Goal: Task Accomplishment & Management: Complete application form

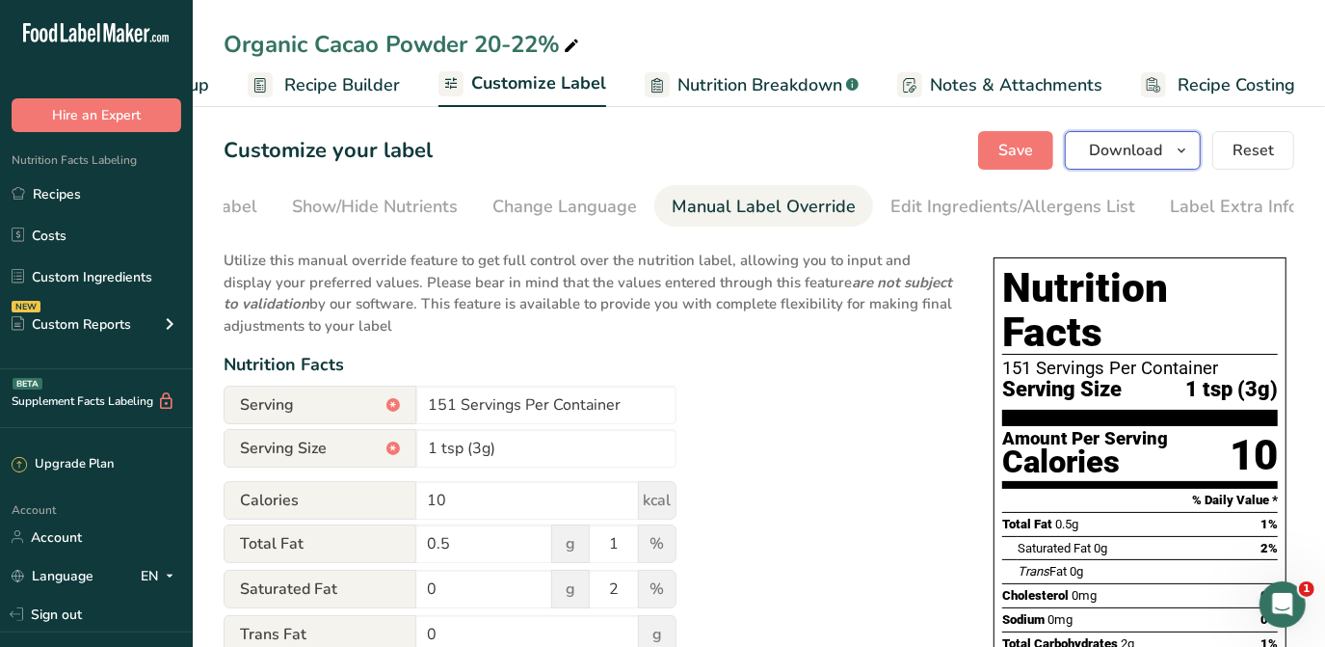
click at [1186, 142] on icon "button" at bounding box center [1181, 151] width 15 height 24
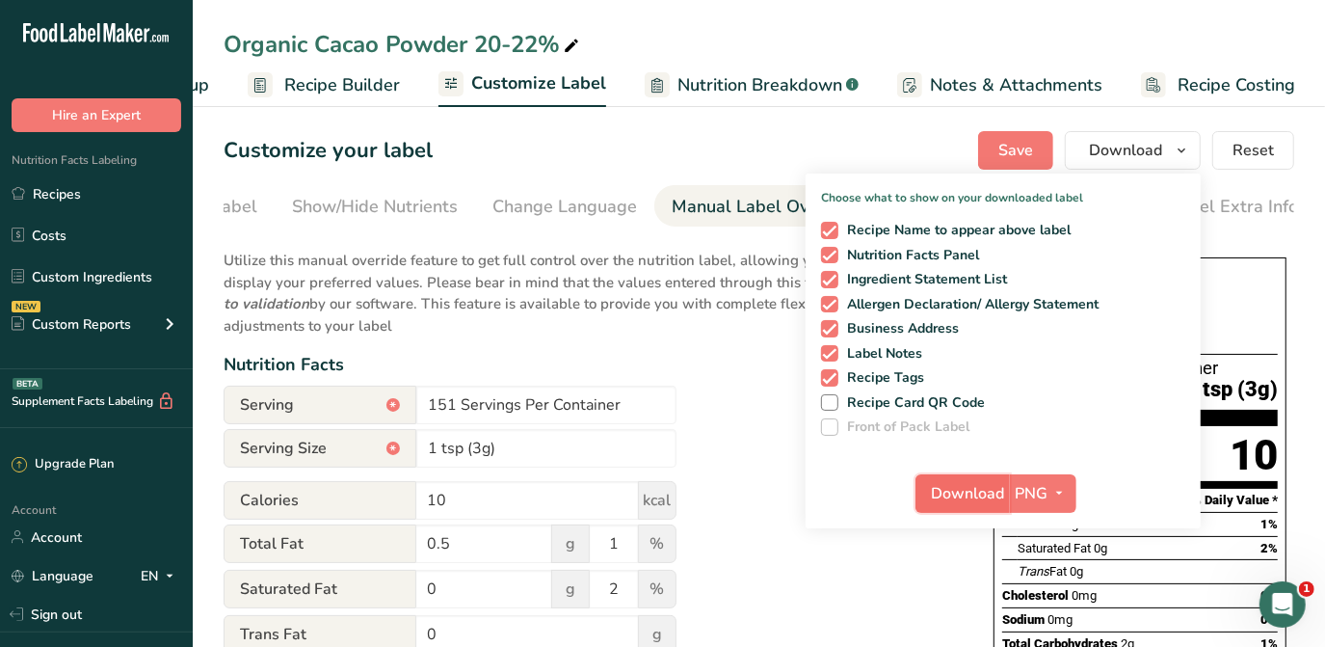
click at [979, 492] on span "Download" at bounding box center [968, 493] width 73 height 23
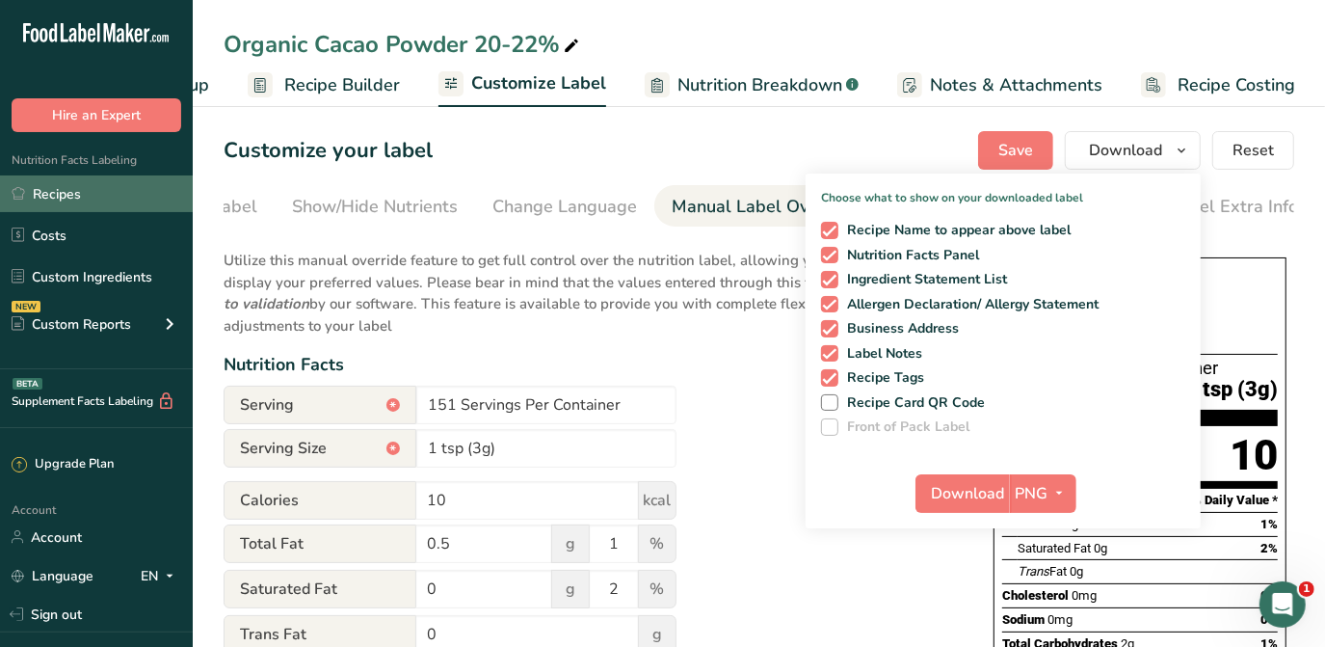
click at [62, 204] on link "Recipes" at bounding box center [96, 193] width 193 height 37
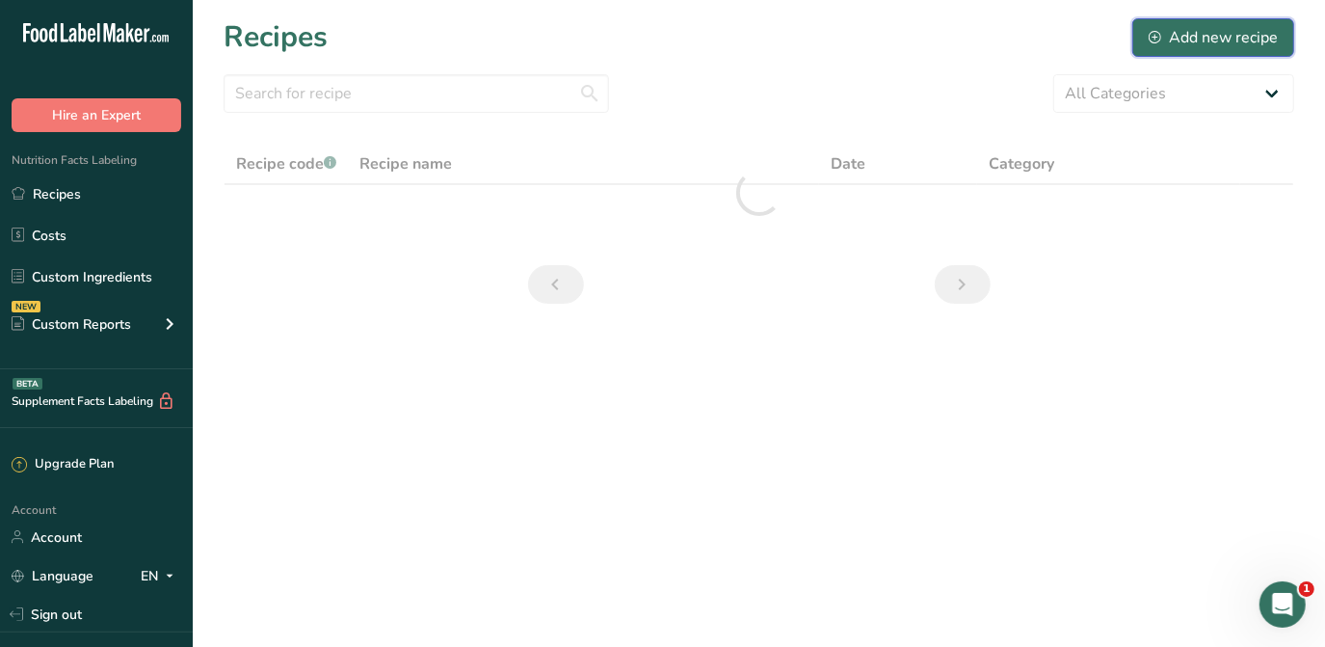
click at [1201, 35] on div "Add new recipe" at bounding box center [1213, 37] width 129 height 23
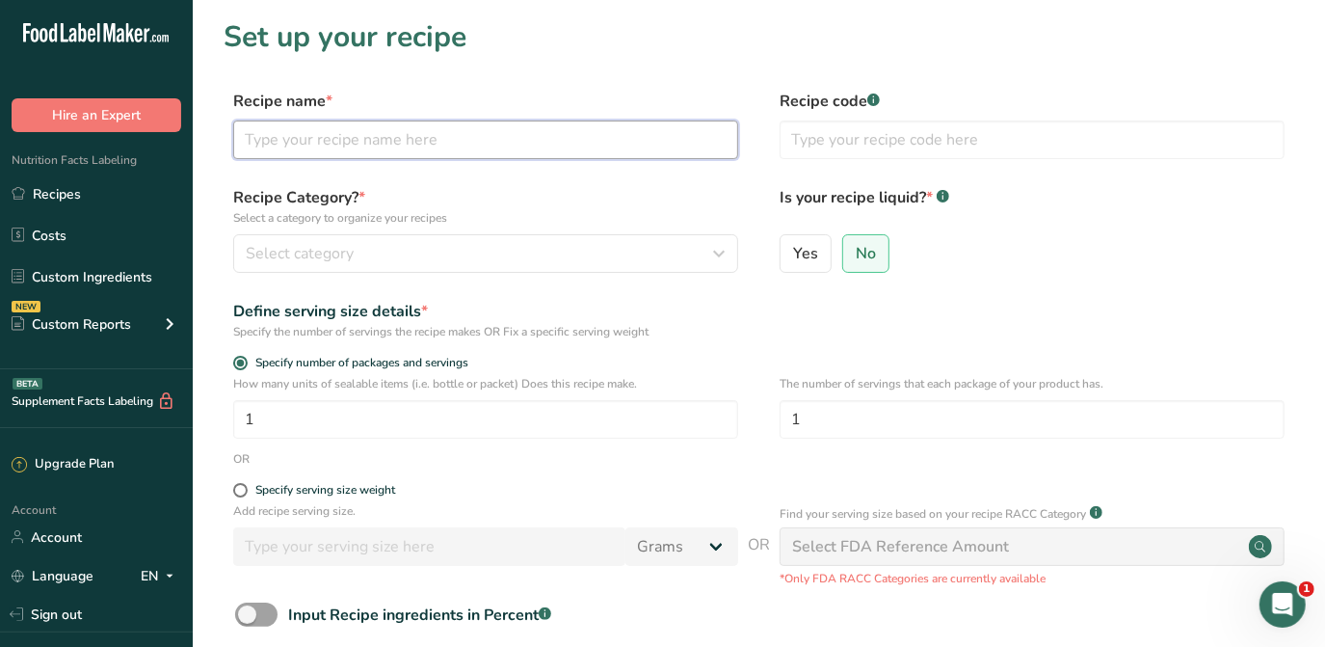
click at [478, 148] on input "text" at bounding box center [485, 139] width 505 height 39
type input "Organic Cacao Powder 10-12%"
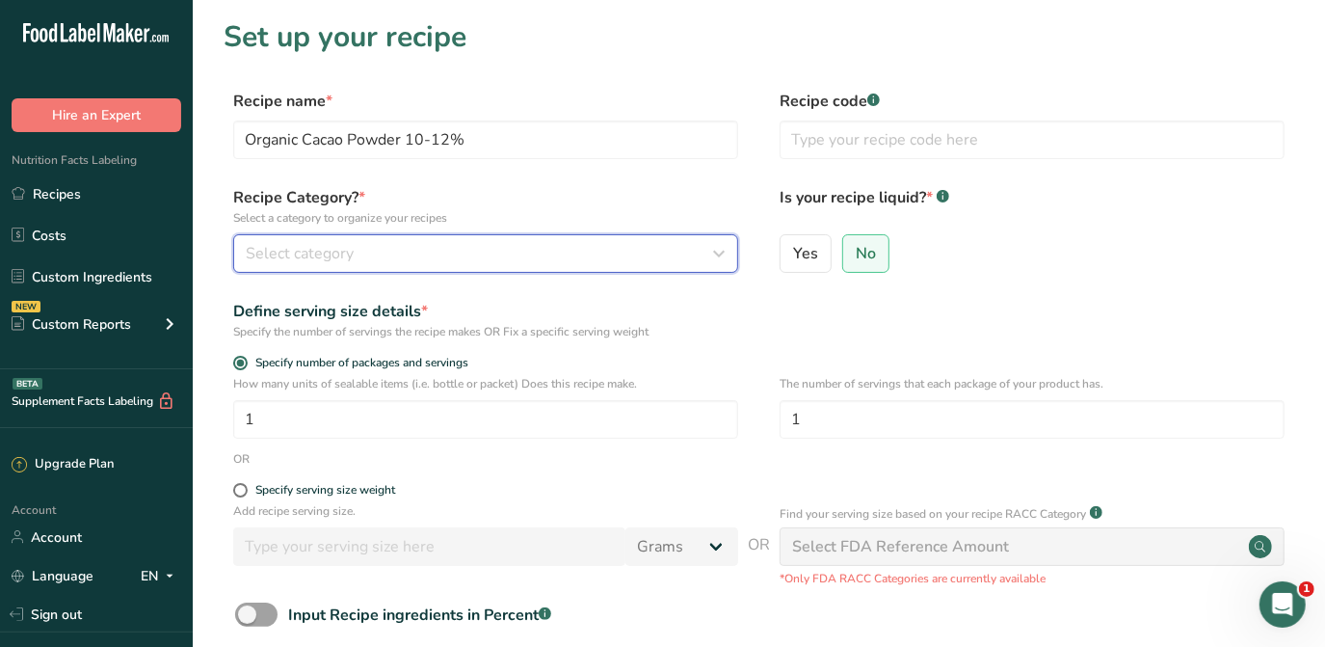
click at [640, 245] on div "Select category" at bounding box center [480, 253] width 468 height 23
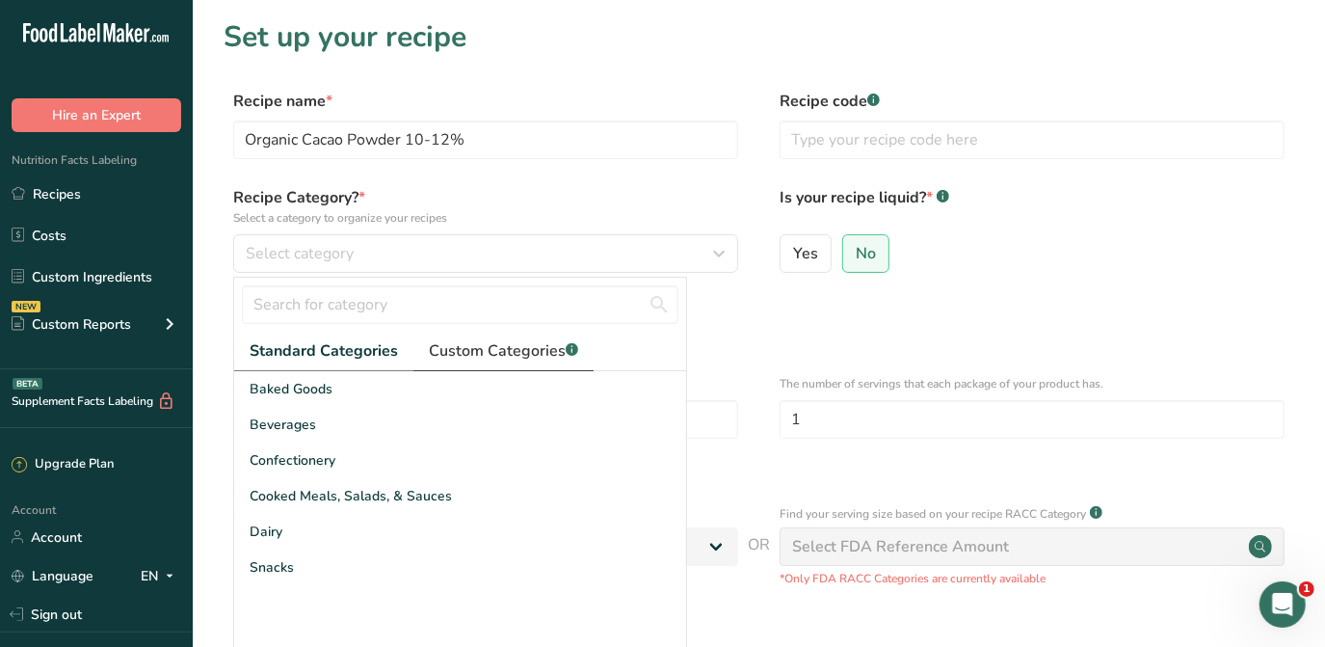
click at [485, 347] on span "Custom Categories .a-a{fill:#347362;}.b-a{fill:#fff;}" at bounding box center [503, 350] width 149 height 23
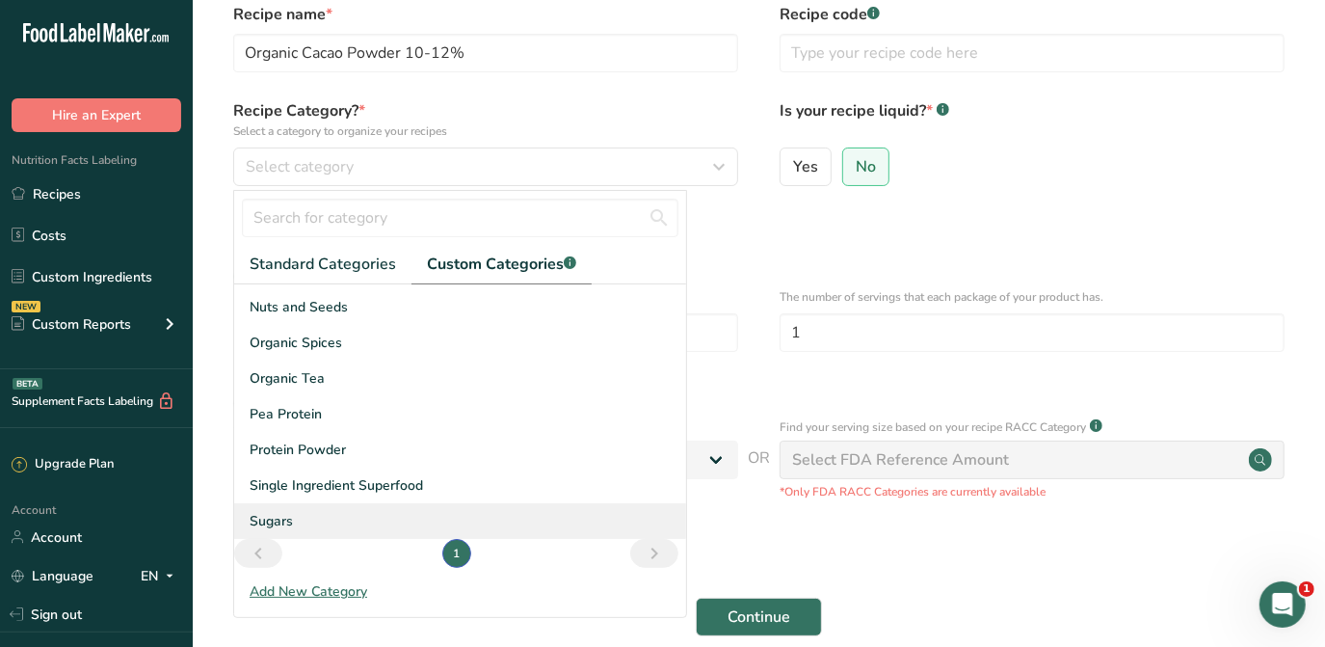
scroll to position [103, 0]
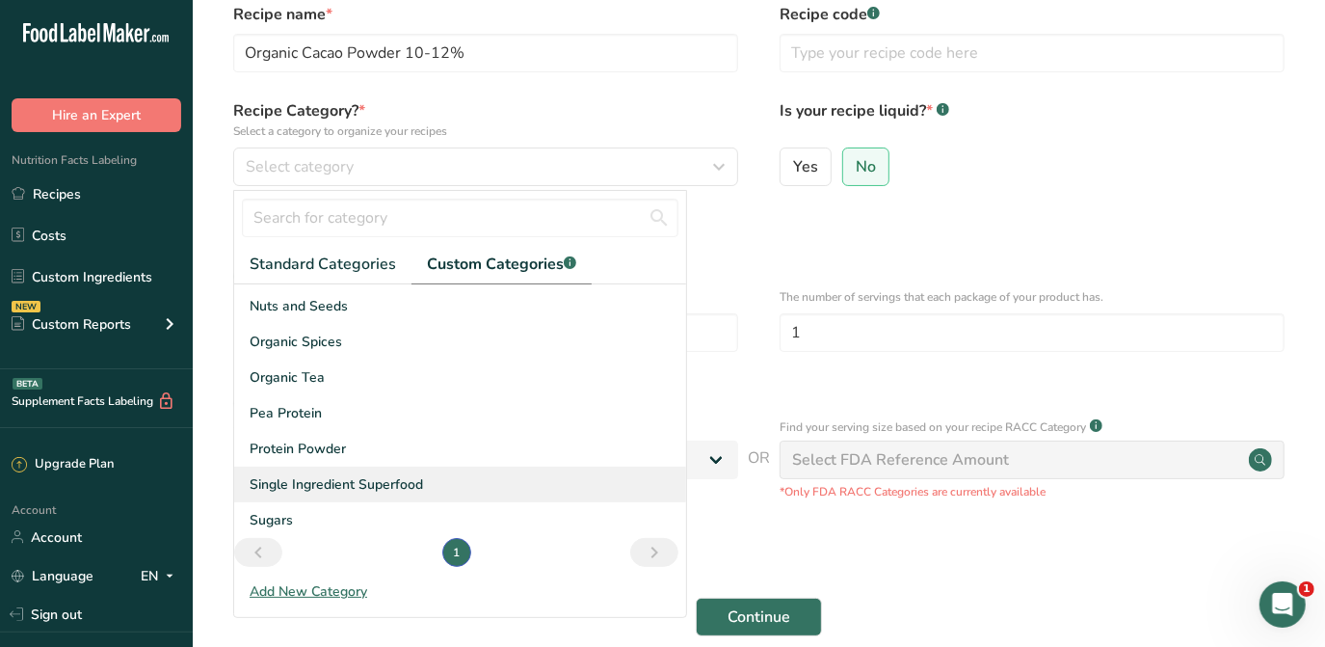
click at [359, 482] on span "Single Ingredient Superfood" at bounding box center [336, 484] width 173 height 20
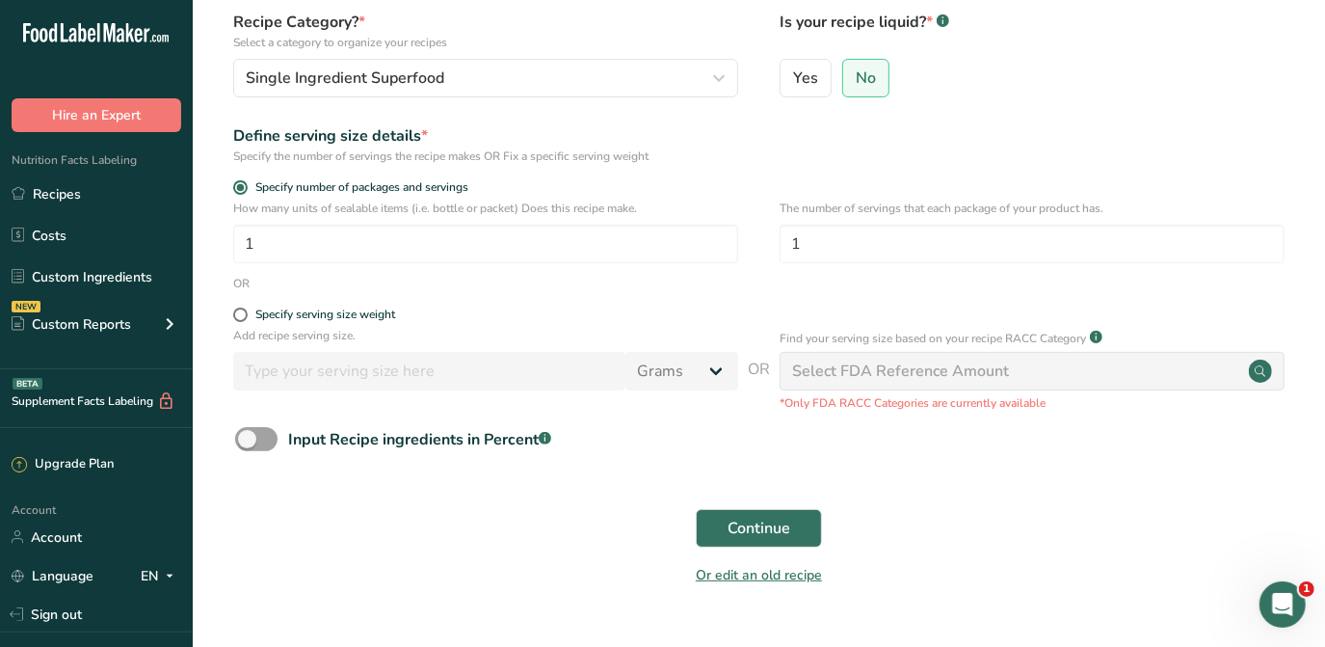
scroll to position [220, 0]
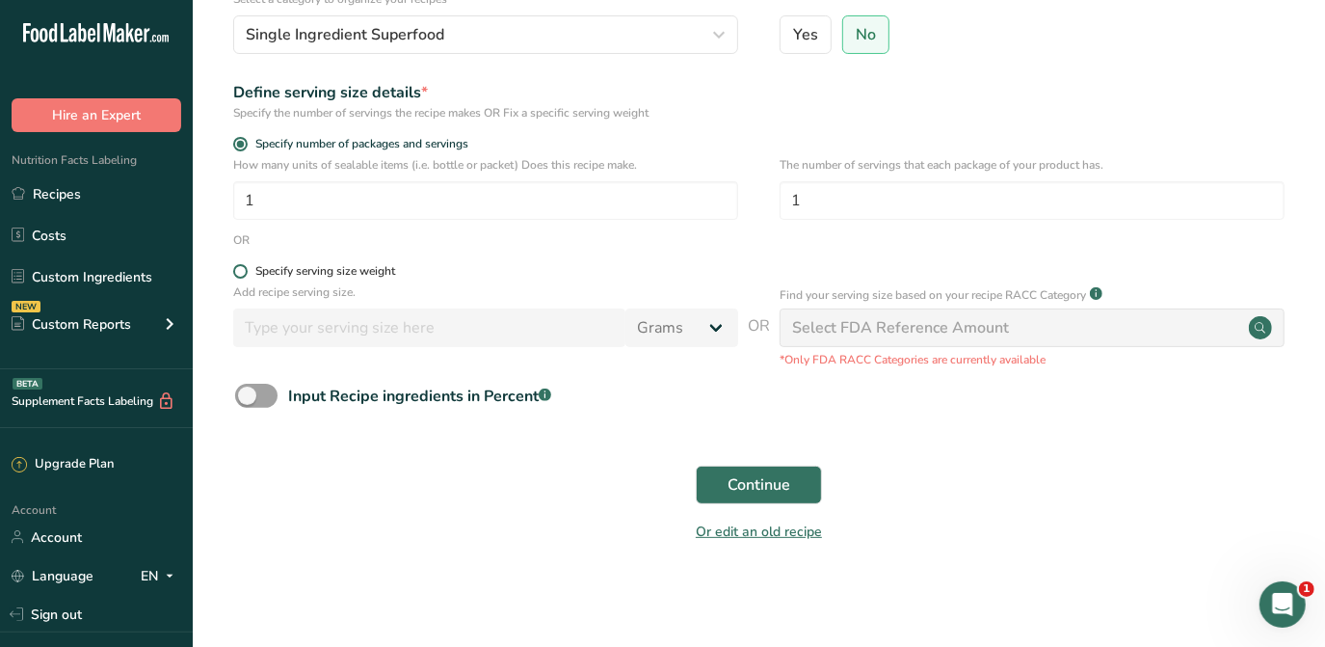
click at [321, 268] on div "Specify serving size weight" at bounding box center [325, 271] width 140 height 14
click at [246, 268] on input "Specify serving size weight" at bounding box center [239, 271] width 13 height 13
radio input "true"
radio input "false"
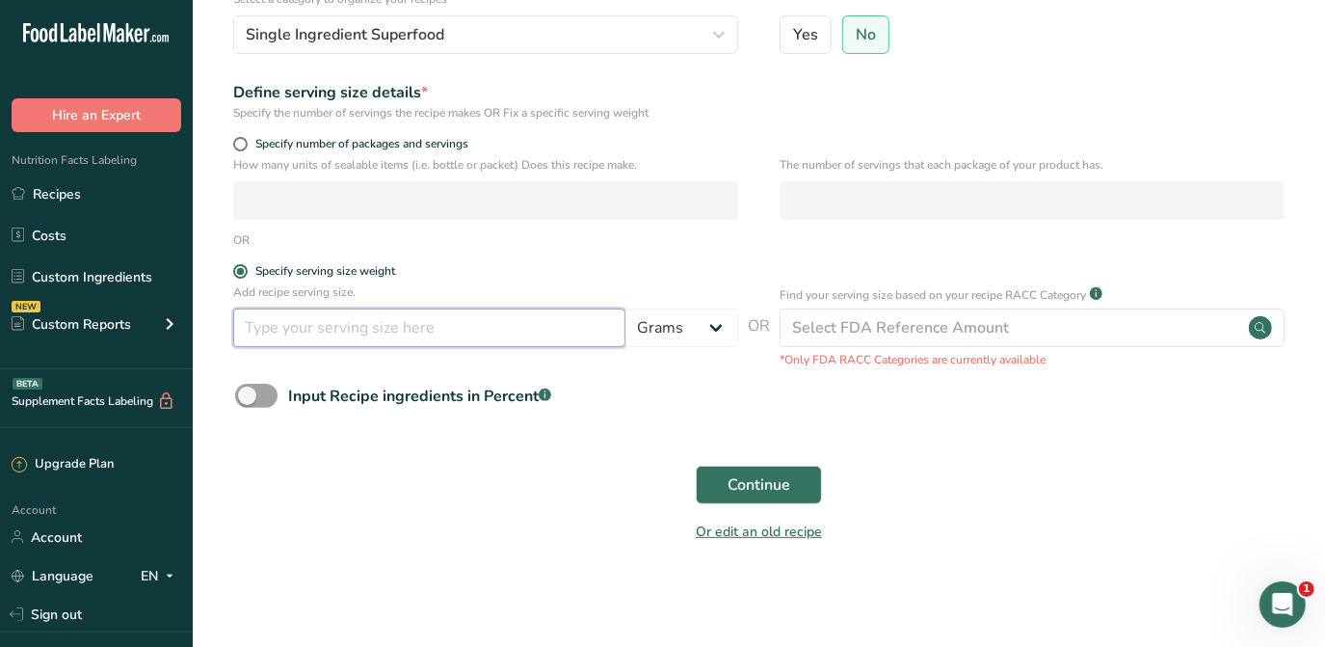
click at [390, 331] on input "number" at bounding box center [429, 327] width 392 height 39
type input "3"
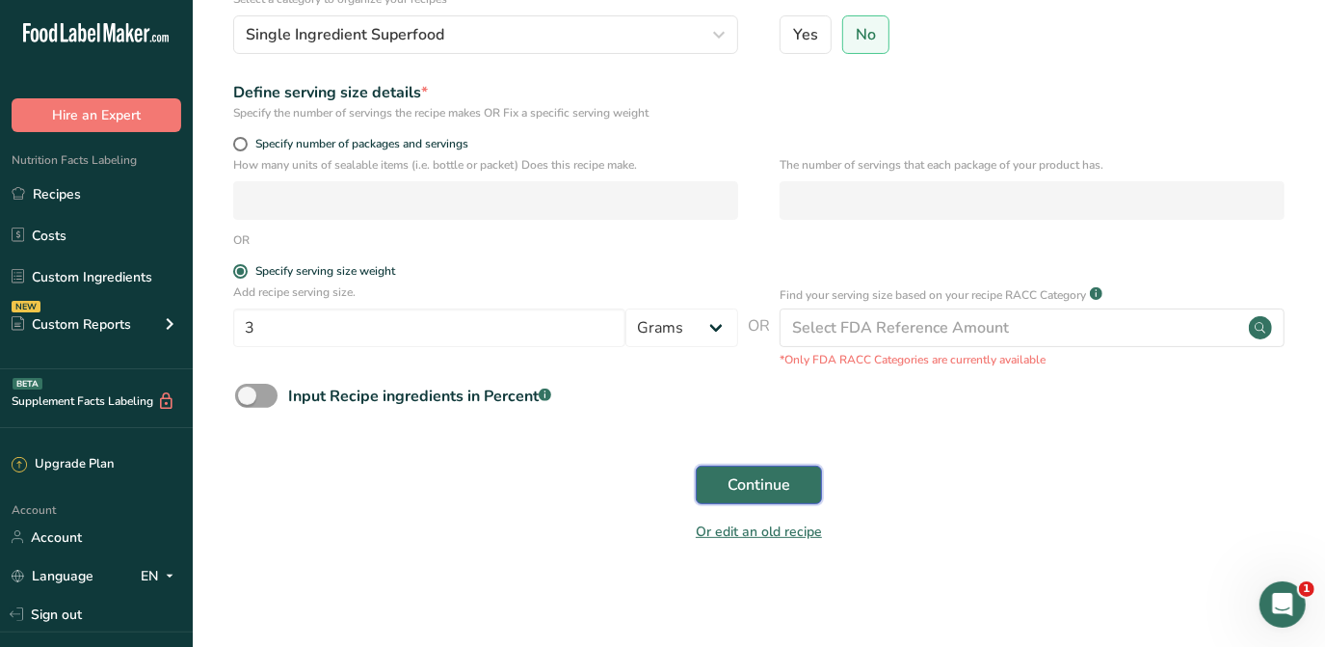
click at [758, 486] on span "Continue" at bounding box center [759, 484] width 63 height 23
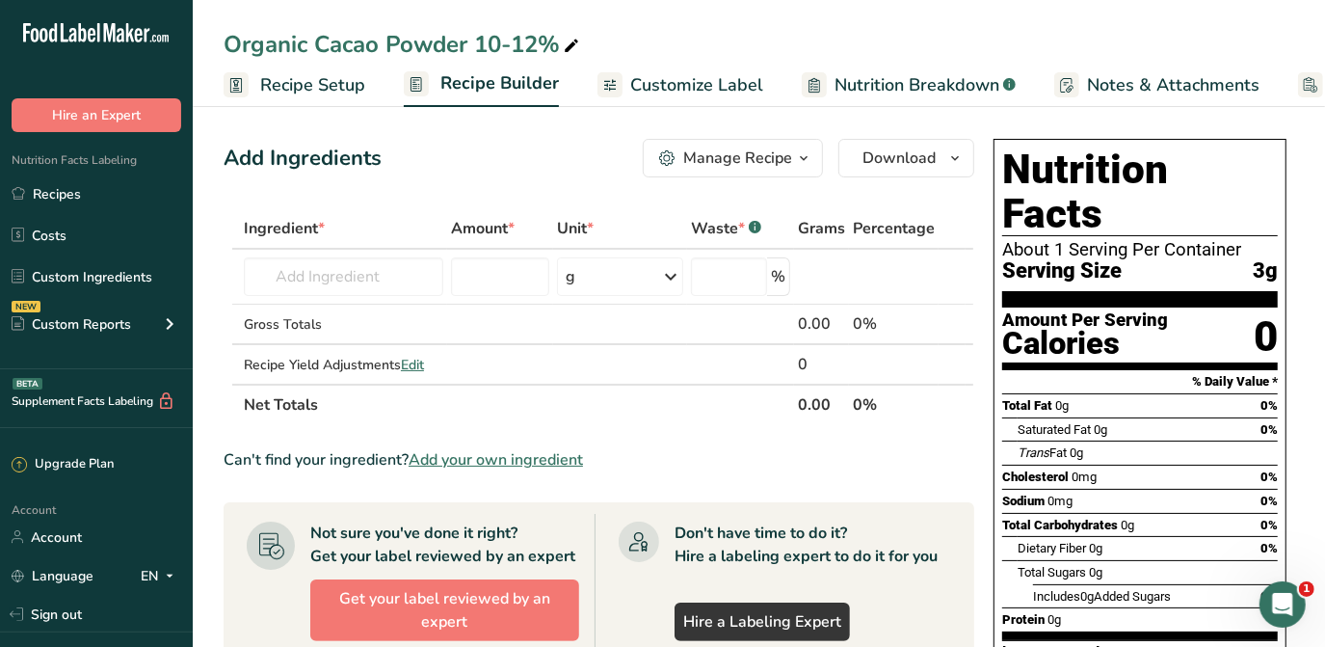
click at [481, 456] on span "Add your own ingredient" at bounding box center [496, 459] width 174 height 23
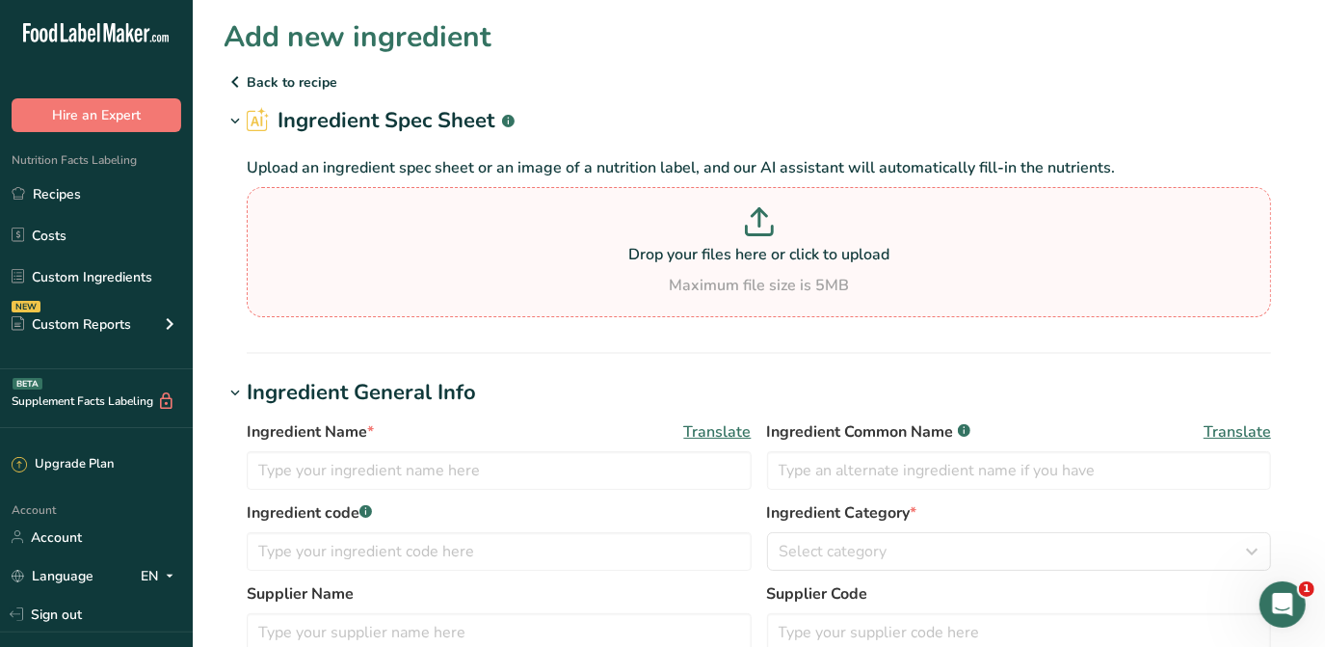
click at [673, 257] on p "Drop your files here or click to upload" at bounding box center [758, 254] width 1015 height 23
click at [673, 257] on input "Drop your files here or click to upload Maximum file size is 5MB" at bounding box center [759, 252] width 1024 height 130
click at [714, 260] on p "Drop your files here or click to upload" at bounding box center [758, 254] width 1015 height 23
click at [714, 260] on input "Drop your files here or click to upload Maximum file size is 5MB" at bounding box center [759, 252] width 1024 height 130
type input "C:\fakepath\TSQ-NP-7- Cacao Powder 10-12 _ D.R. - Nutritional Panel (3).pdf"
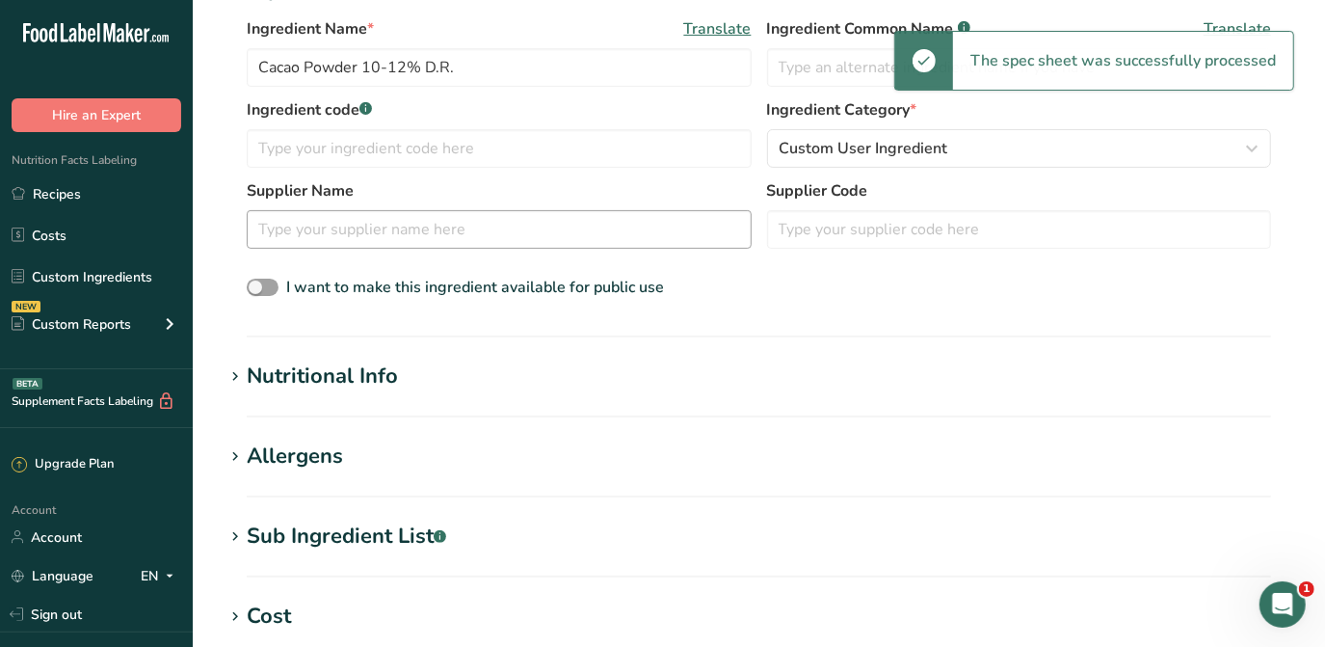
scroll to position [350, 0]
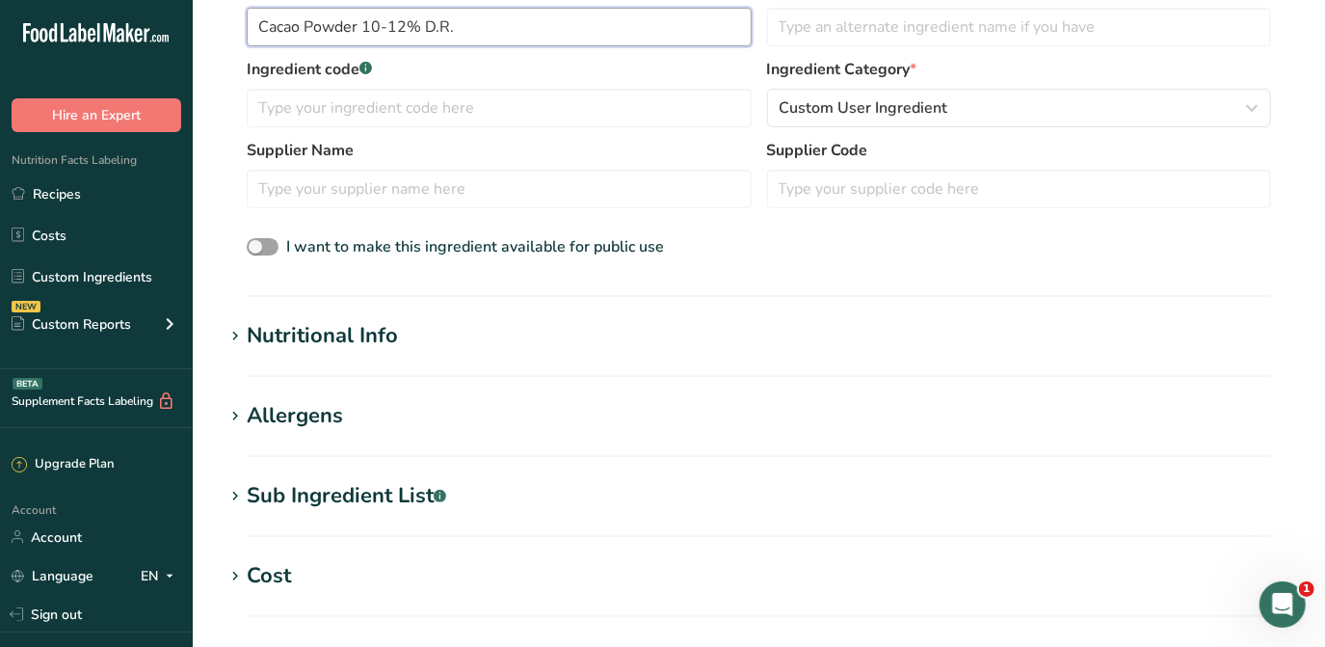
drag, startPoint x: 482, startPoint y: 32, endPoint x: 423, endPoint y: 42, distance: 59.7
click at [421, 42] on input "Cacao Powder 10-12% D.R." at bounding box center [499, 27] width 505 height 39
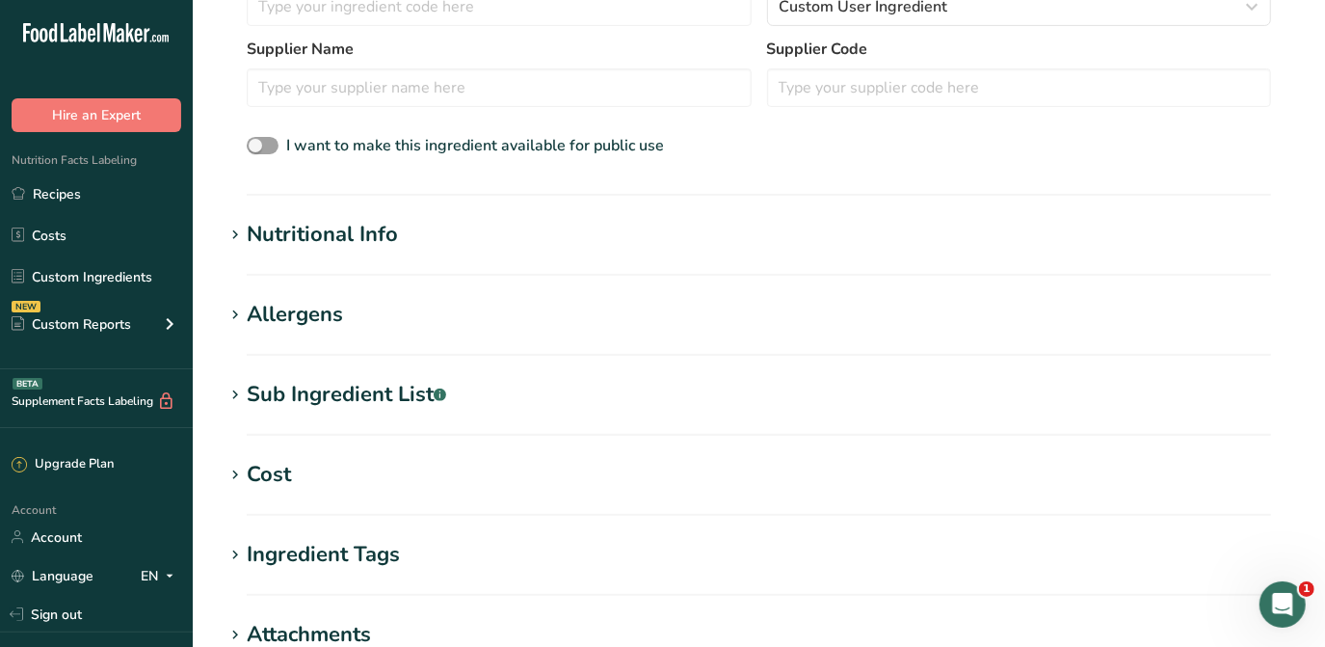
scroll to position [262, 0]
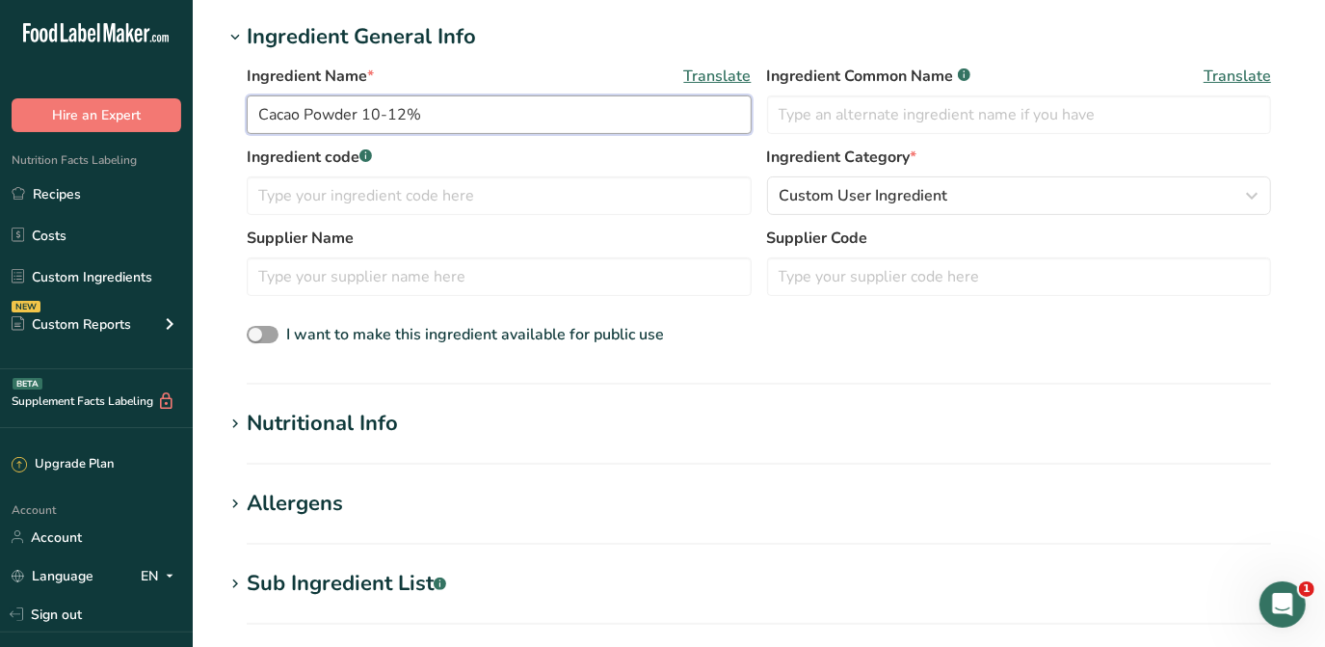
click at [259, 108] on input "Cacao Powder 10-12%" at bounding box center [499, 114] width 505 height 39
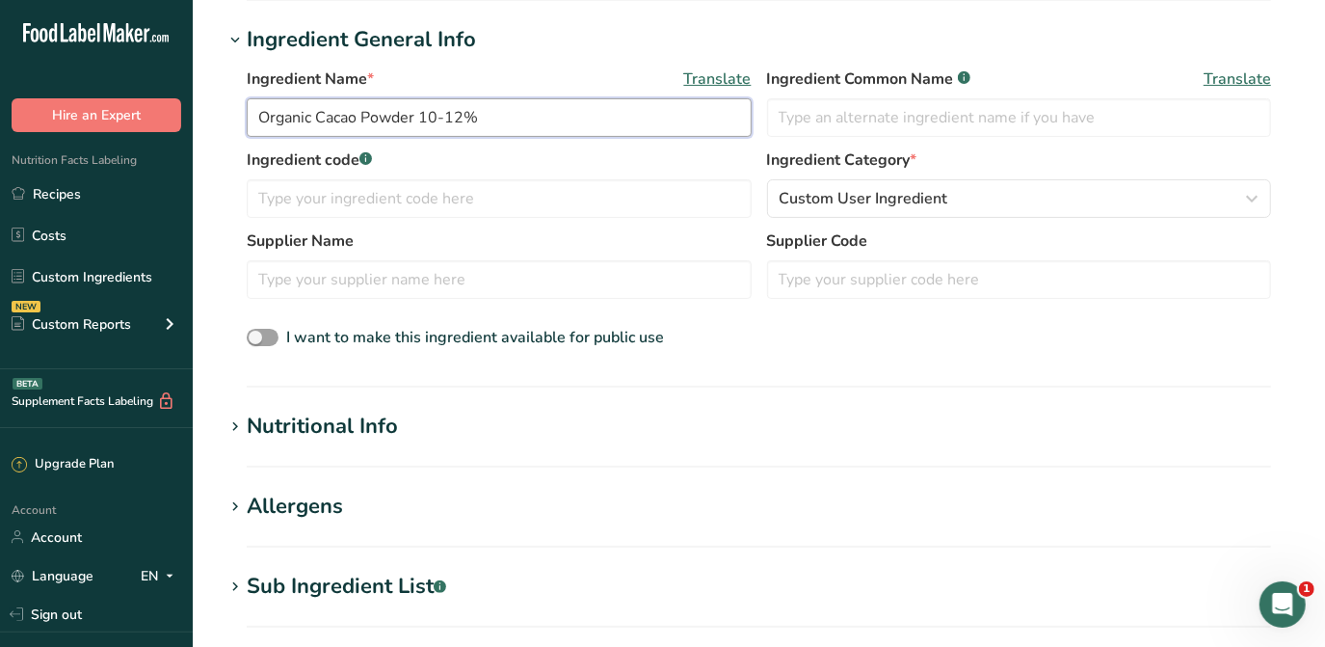
scroll to position [701, 0]
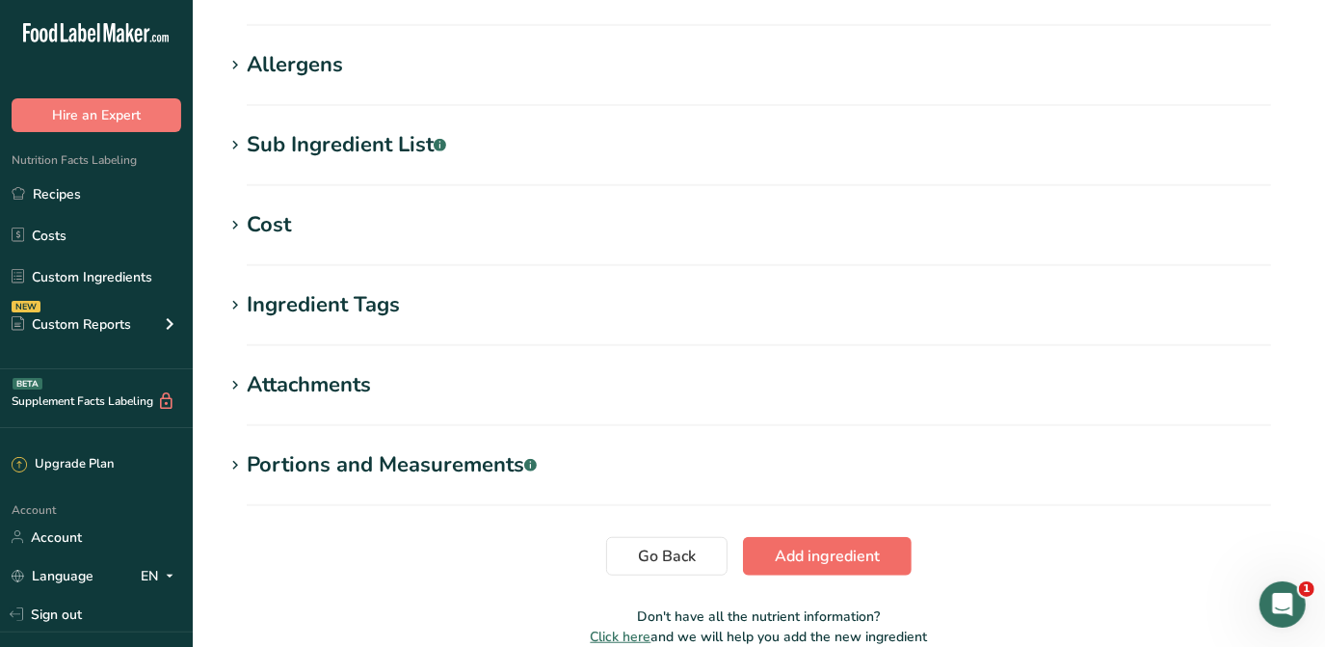
type input "Organic Cacao Powder 10-12%"
click at [836, 548] on span "Add ingredient" at bounding box center [827, 555] width 105 height 23
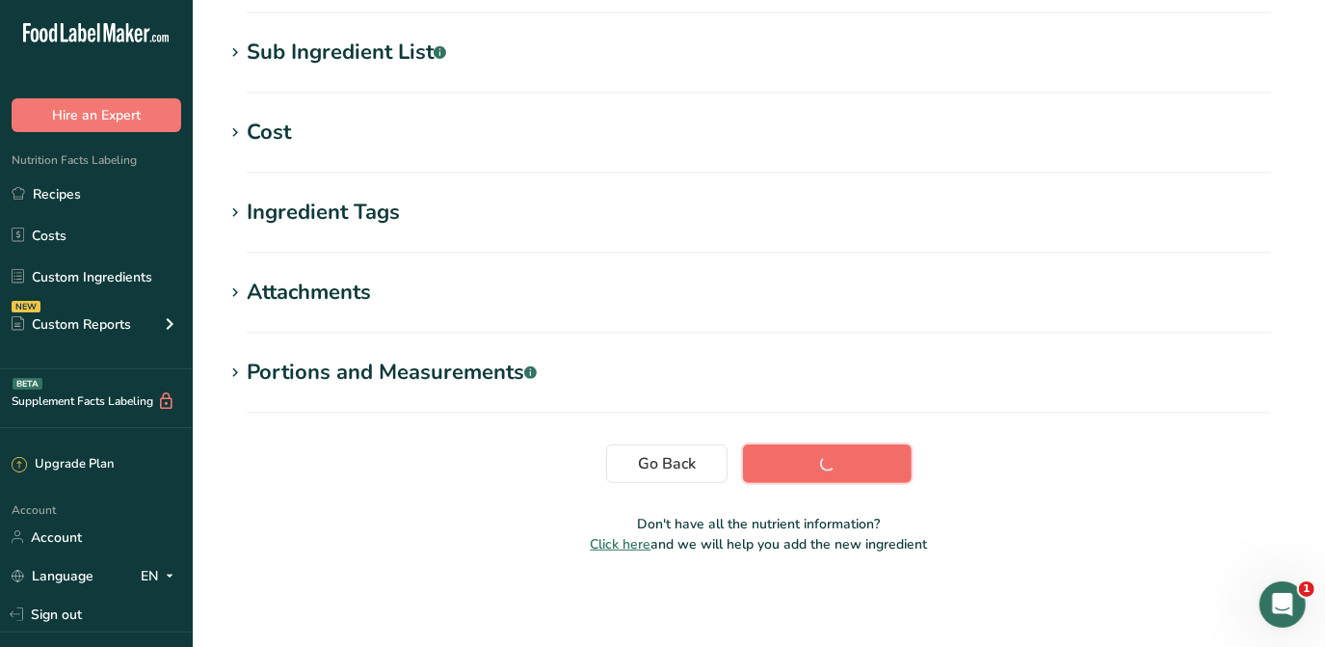
scroll to position [296, 0]
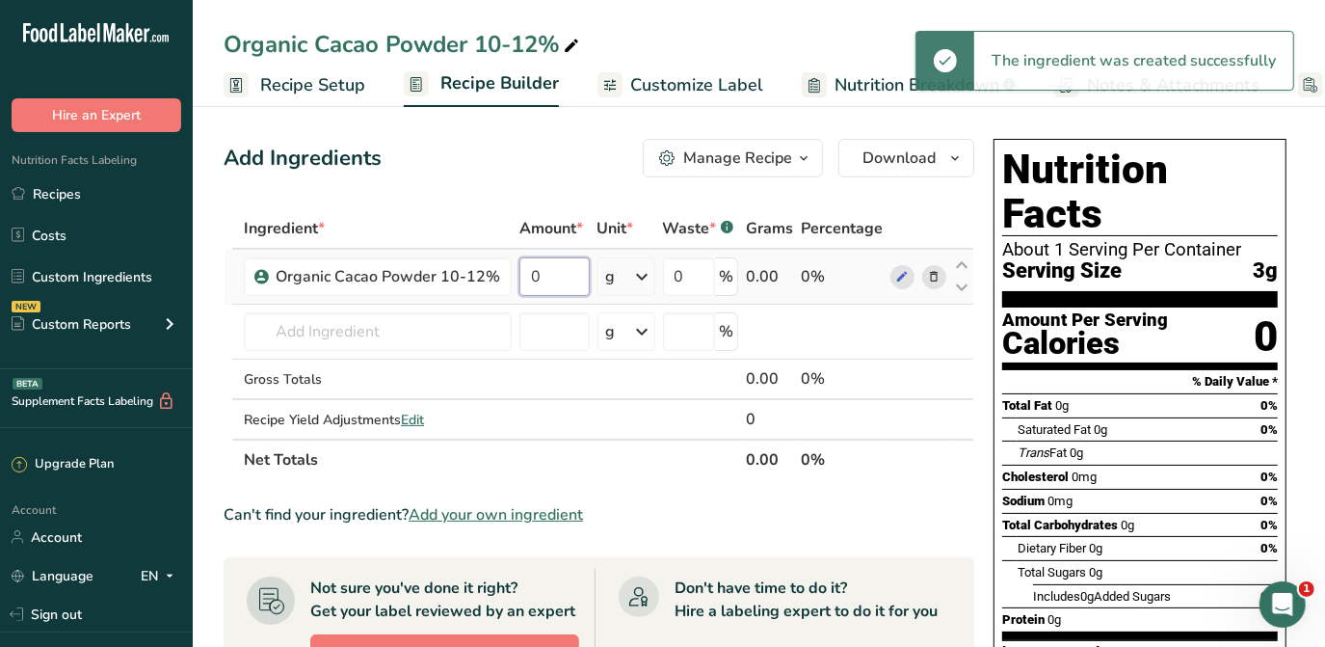
click at [543, 263] on input "0" at bounding box center [554, 276] width 70 height 39
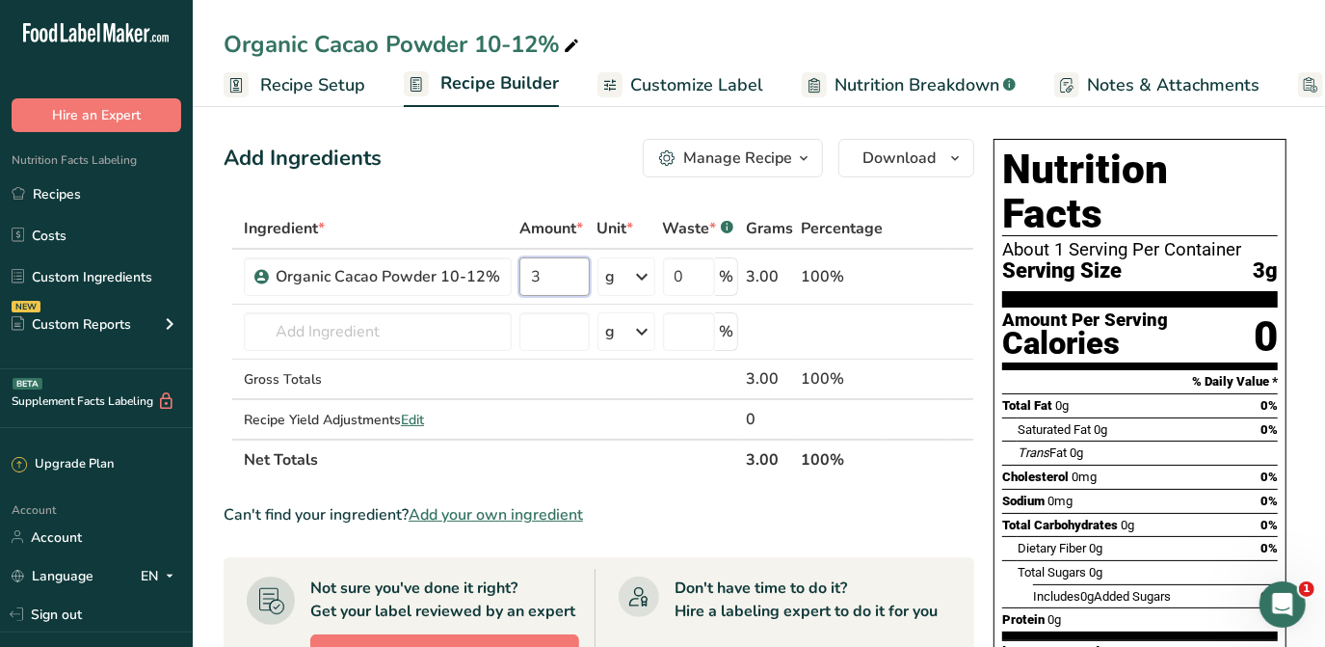
type input "3"
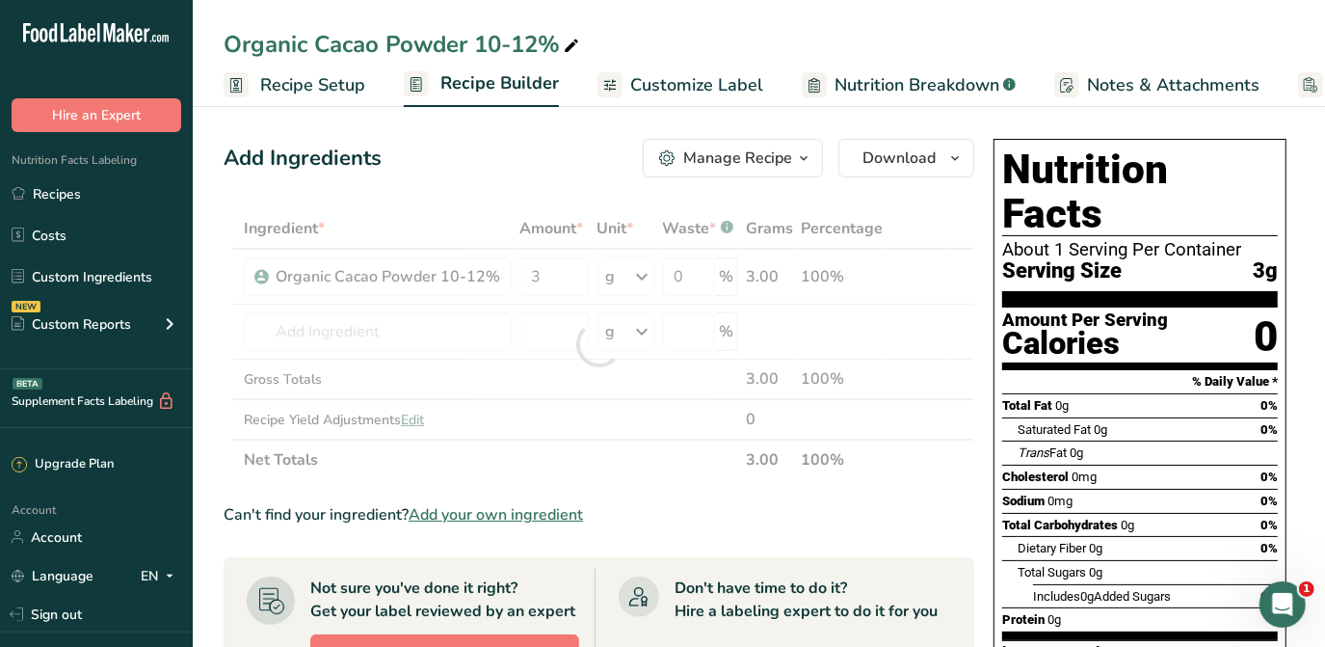
click at [519, 171] on div "Add Ingredients Manage Recipe Delete Recipe Duplicate Recipe Scale Recipe Save …" at bounding box center [599, 158] width 751 height 39
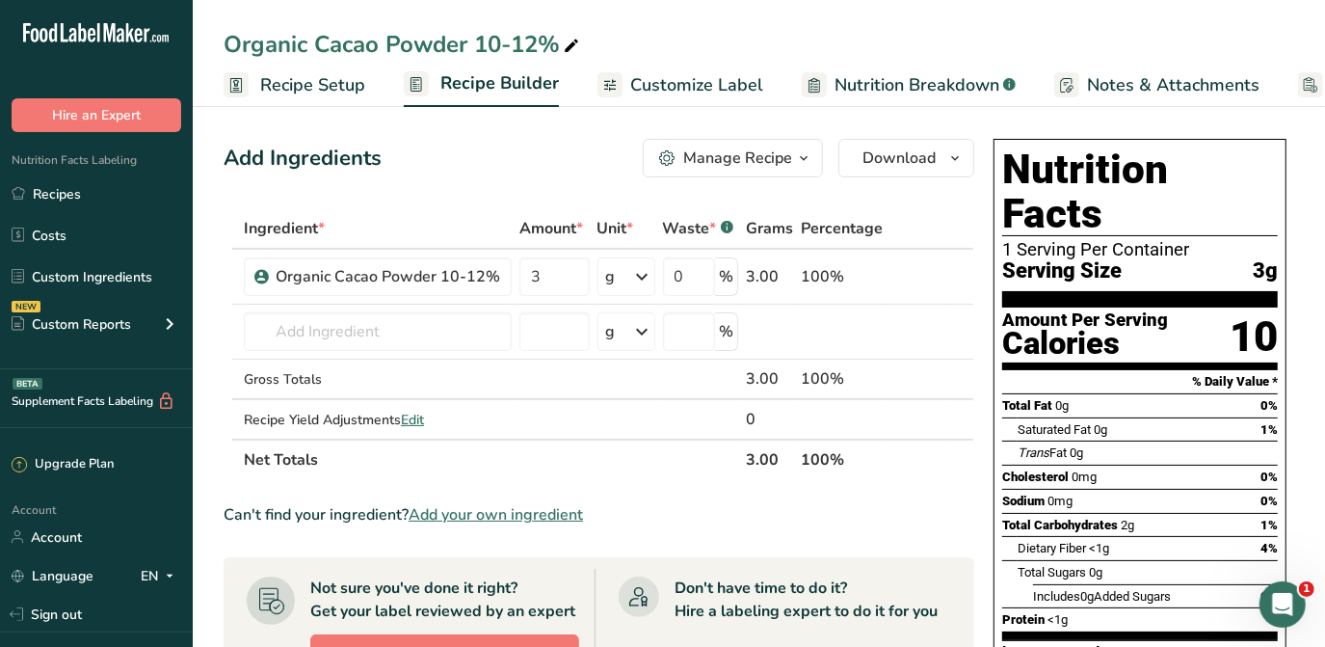
click at [686, 91] on span "Customize Label" at bounding box center [696, 85] width 133 height 26
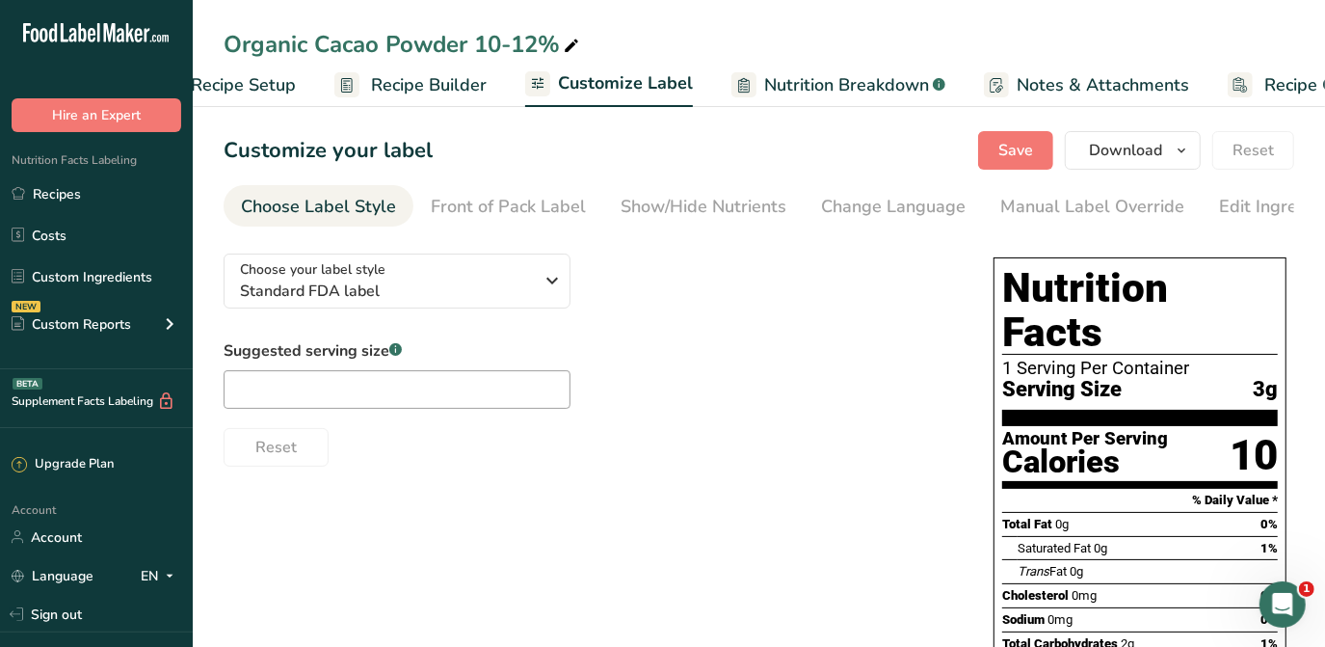
scroll to position [0, 156]
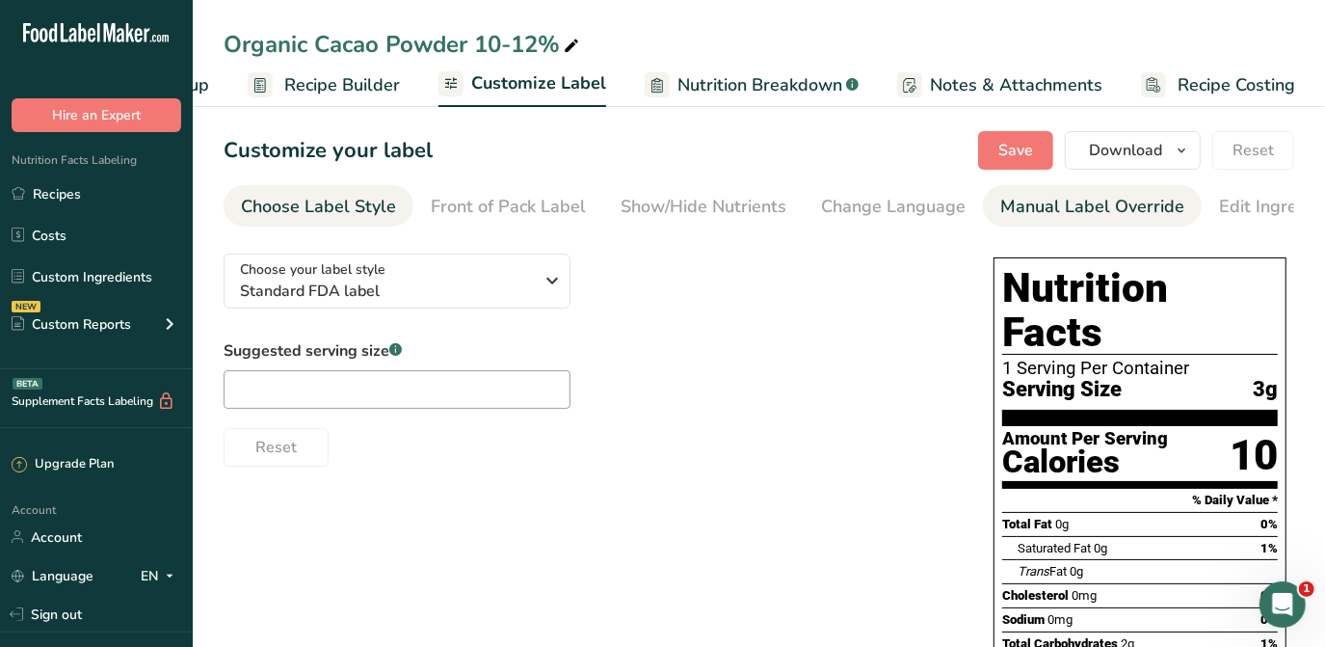
click at [1019, 199] on div "Manual Label Override" at bounding box center [1092, 207] width 184 height 26
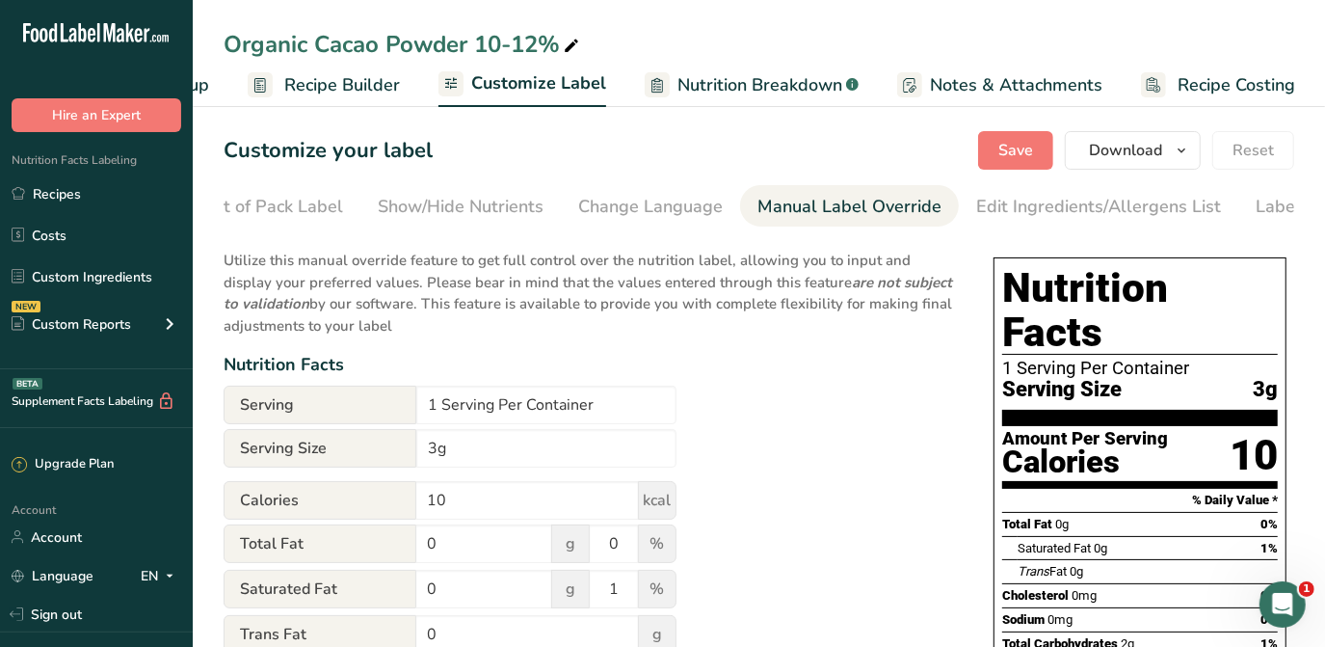
scroll to position [0, 329]
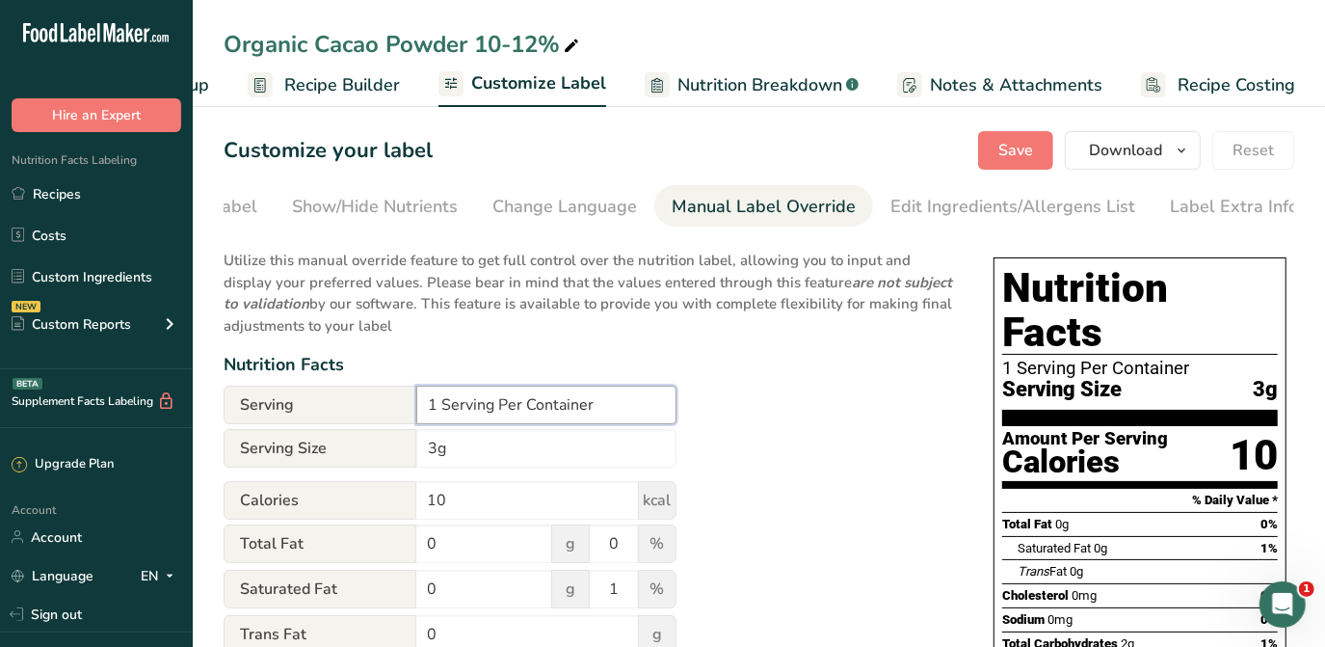
click at [494, 403] on input "1 Serving Per Container" at bounding box center [546, 404] width 260 height 39
drag, startPoint x: 438, startPoint y: 407, endPoint x: 419, endPoint y: 398, distance: 21.1
click at [419, 398] on input "1 Servings Per Container" at bounding box center [546, 404] width 260 height 39
type input "151 Servings Per Container"
click at [423, 449] on input "3g" at bounding box center [546, 448] width 260 height 39
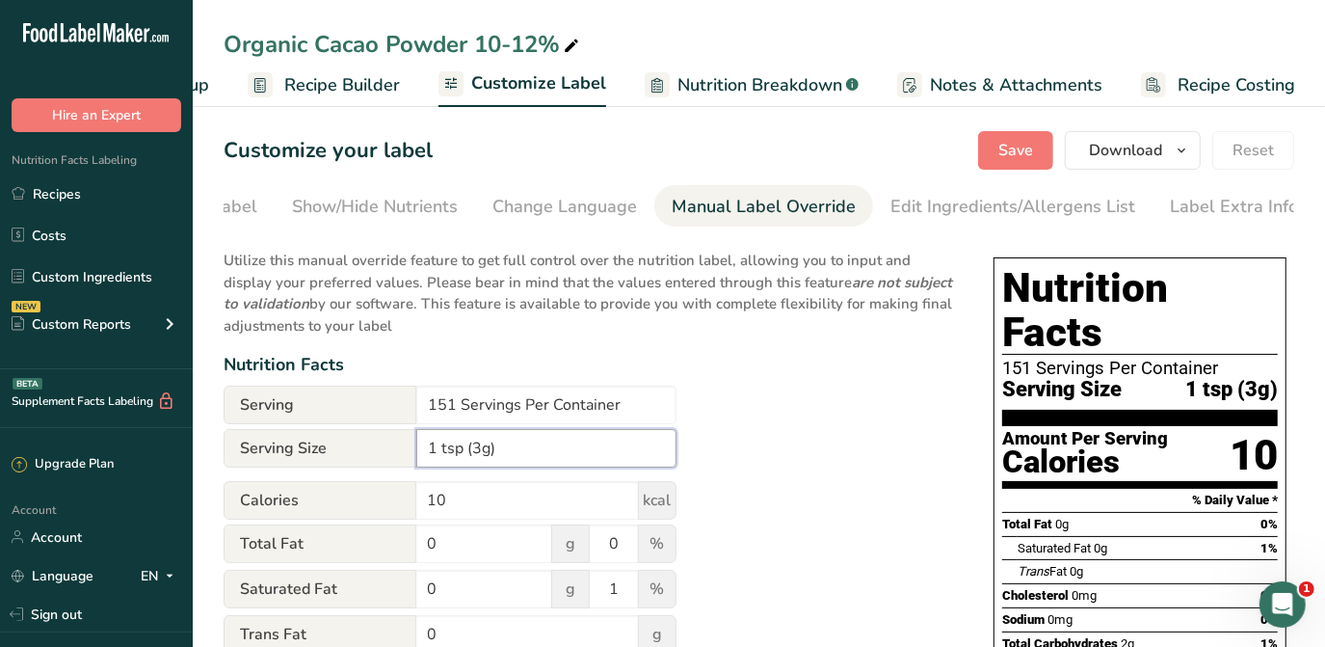
type input "1 tsp (3g)"
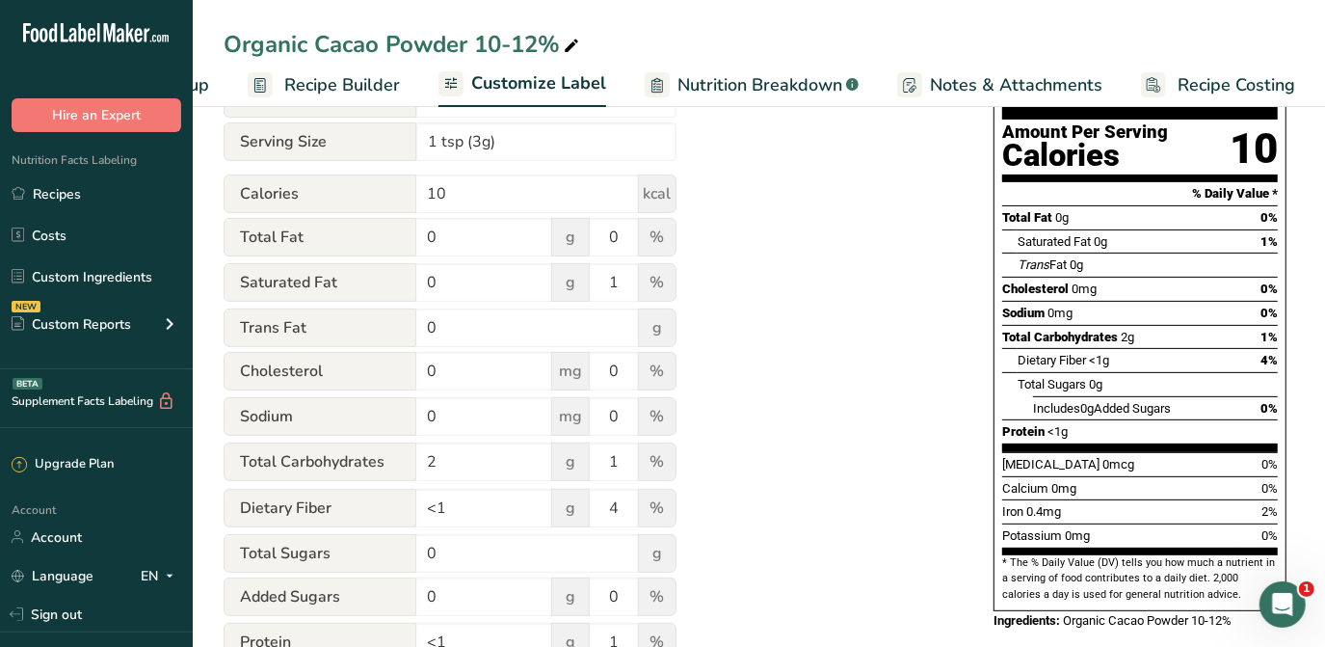
scroll to position [0, 0]
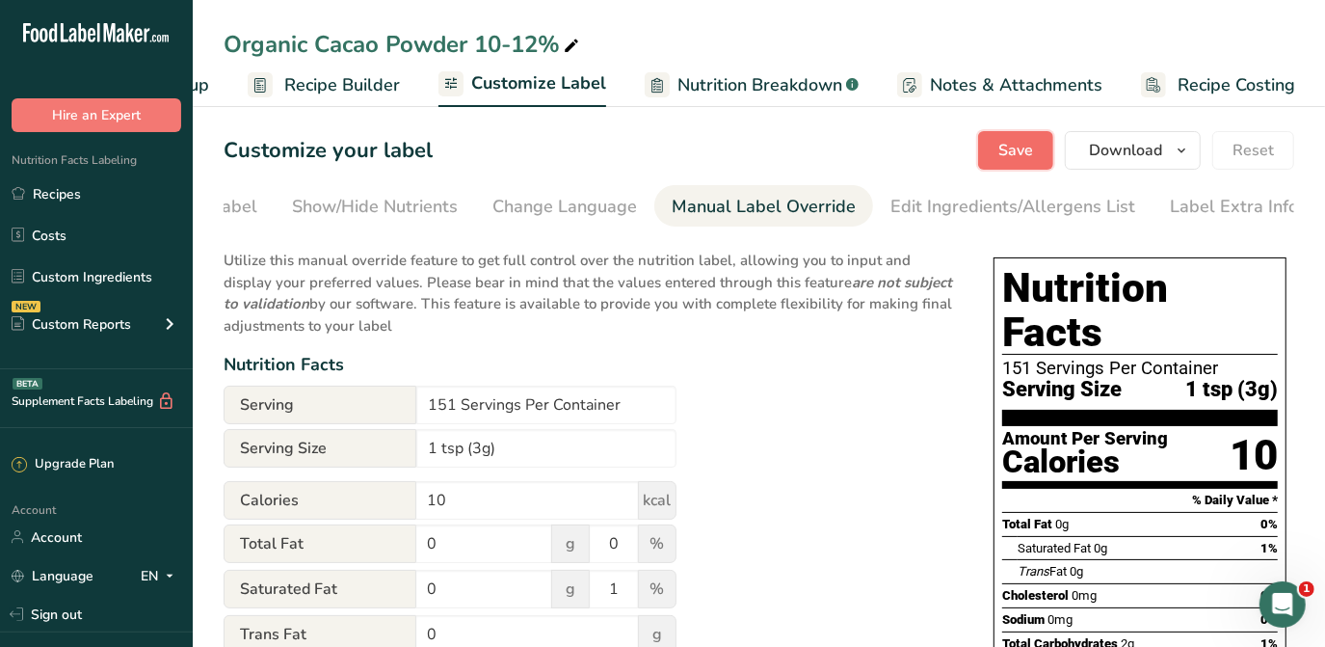
click at [1004, 135] on button "Save" at bounding box center [1015, 150] width 75 height 39
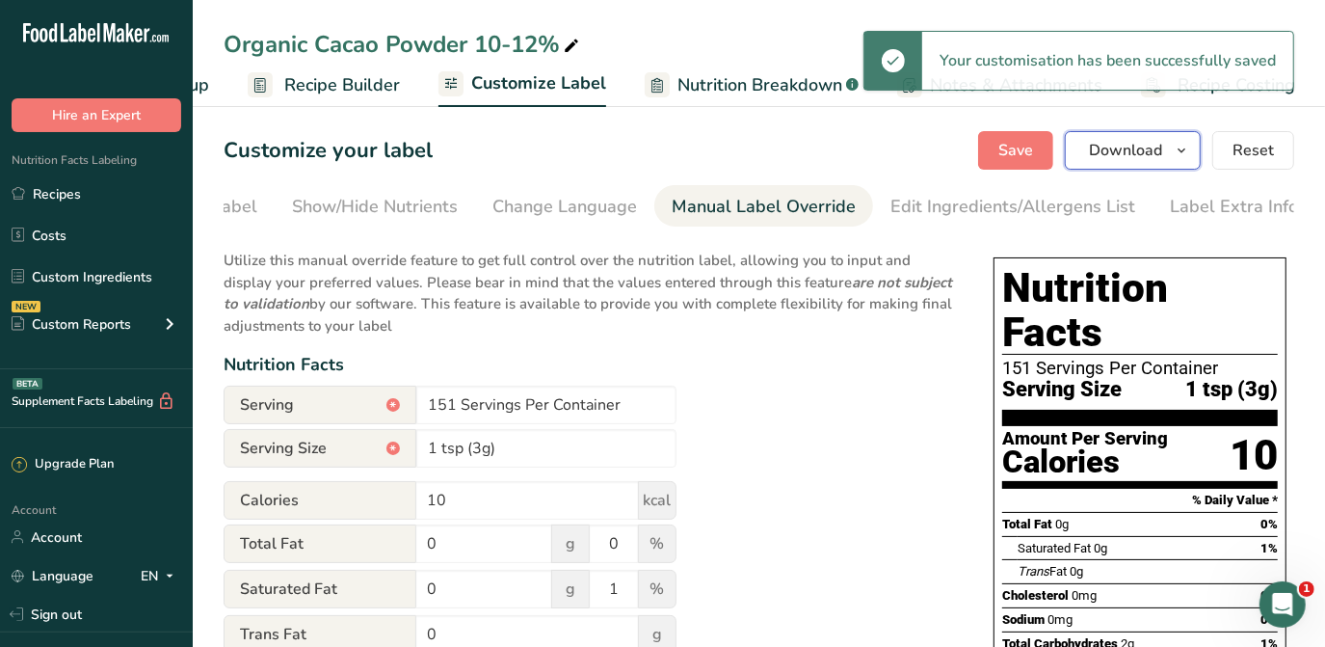
click at [1178, 155] on icon "button" at bounding box center [1181, 151] width 15 height 24
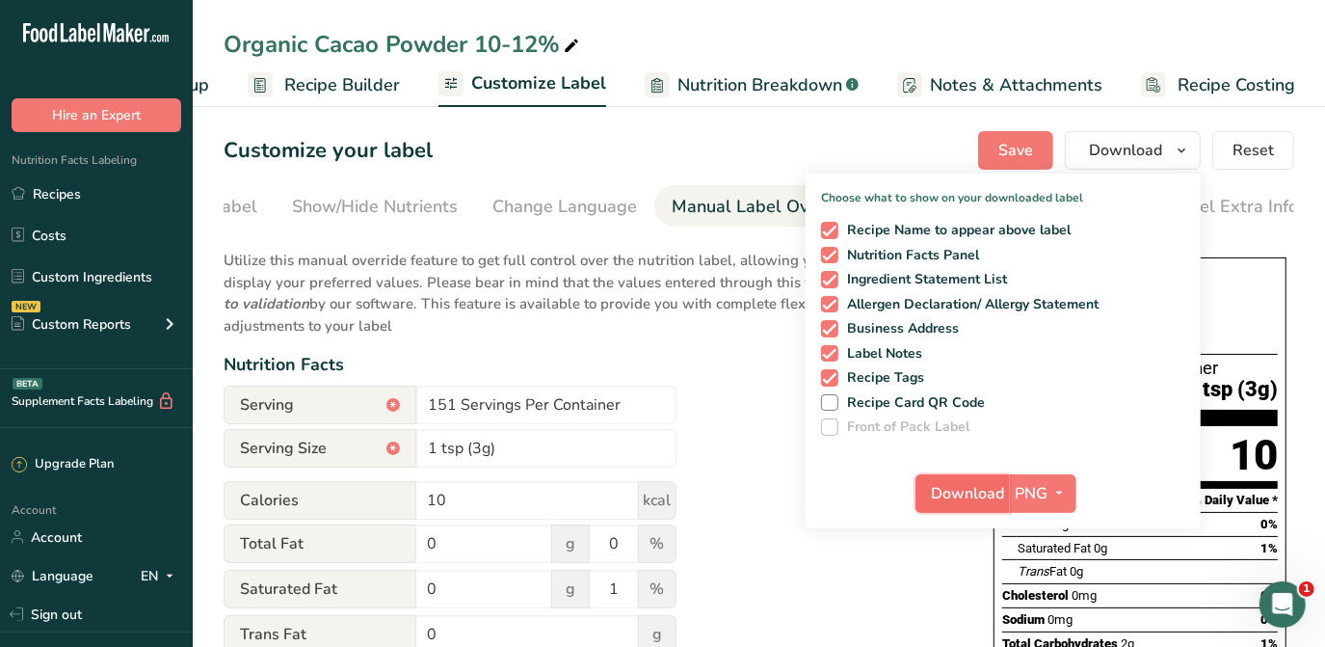
click at [966, 490] on span "Download" at bounding box center [968, 493] width 73 height 23
click at [951, 487] on span "Download" at bounding box center [968, 493] width 73 height 23
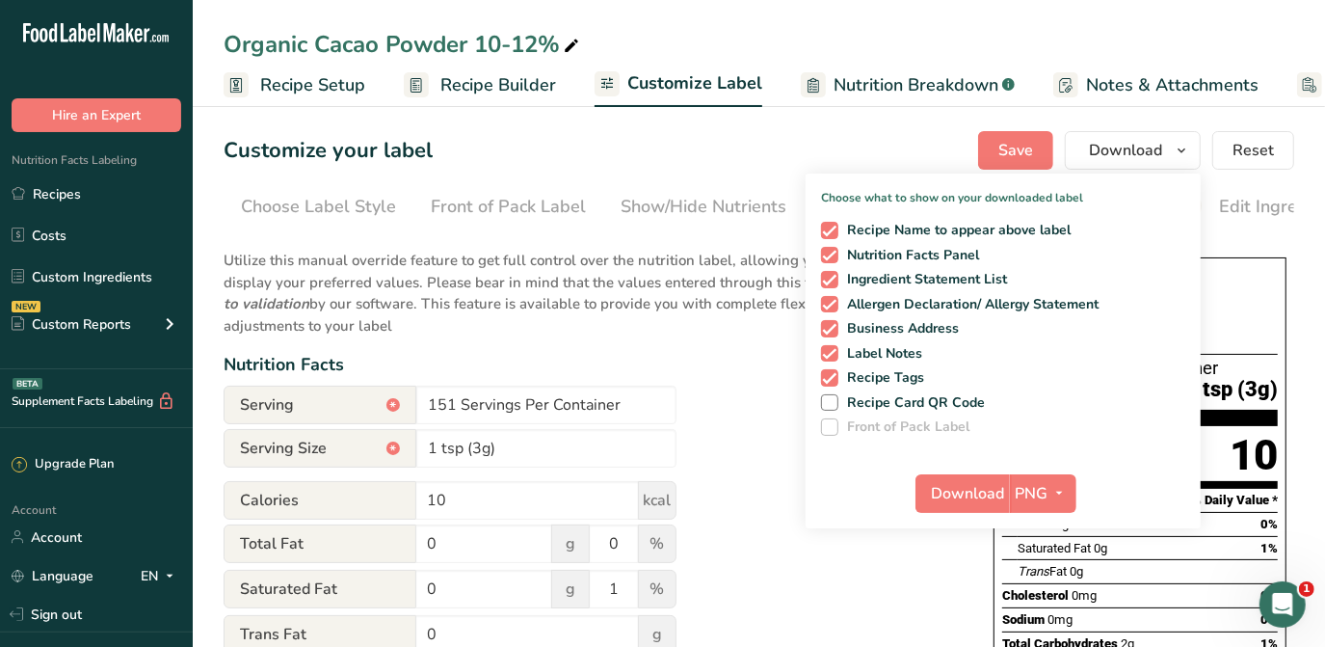
scroll to position [0, 329]
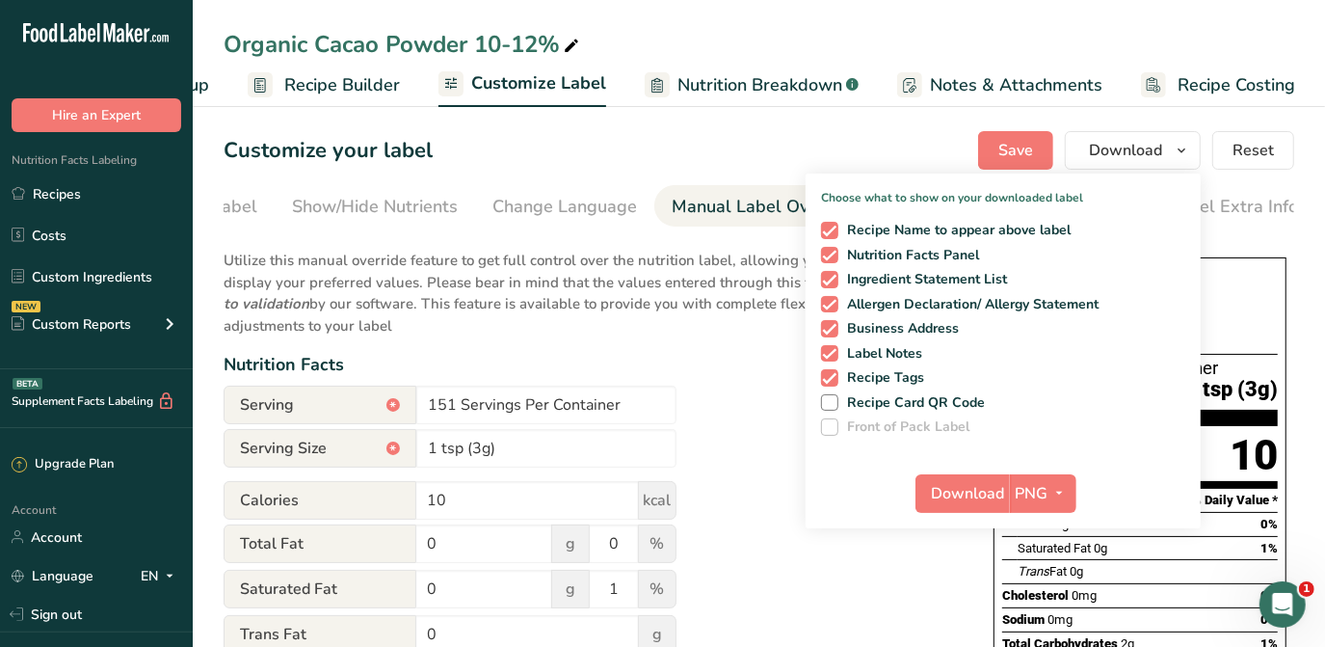
click at [811, 2] on div "Organic Cacao Powder 10-12% Recipe Setup Recipe Builder Customize Label Nutriti…" at bounding box center [759, 53] width 1132 height 107
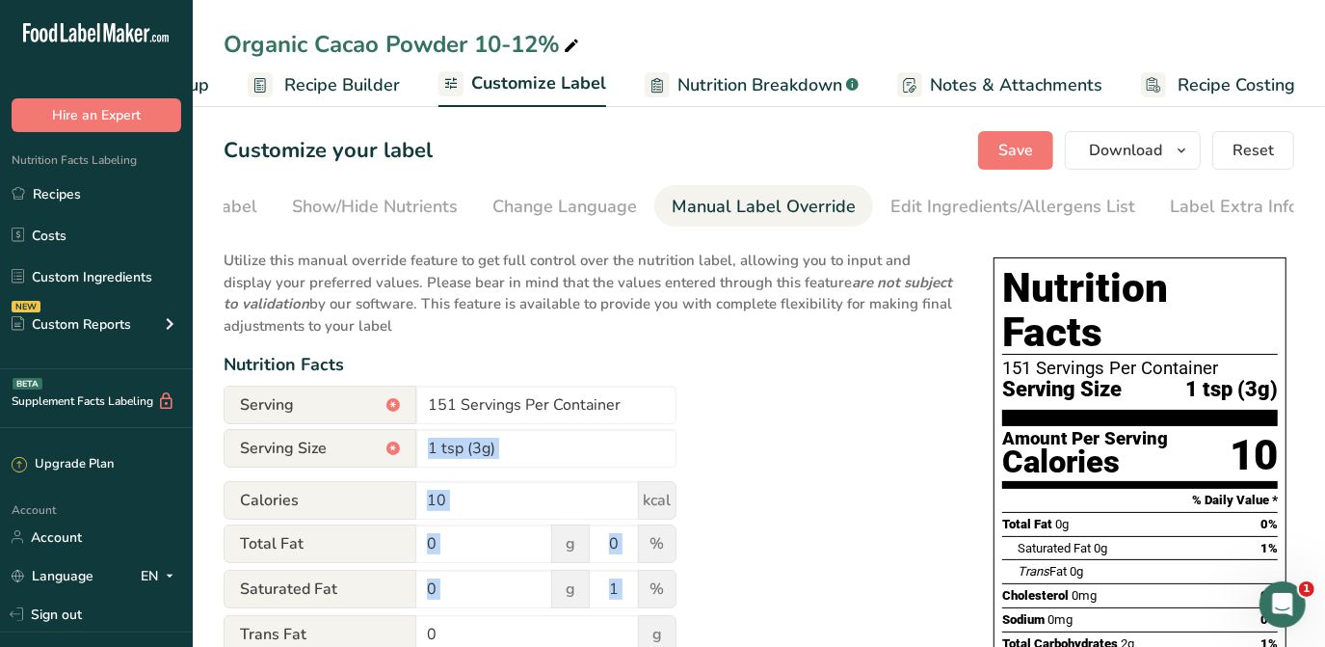
drag, startPoint x: 901, startPoint y: 449, endPoint x: 858, endPoint y: 598, distance: 155.5
click at [940, 308] on p "Utilize this manual override feature to get full control over the nutrition lab…" at bounding box center [589, 287] width 731 height 98
